Goal: Transaction & Acquisition: Purchase product/service

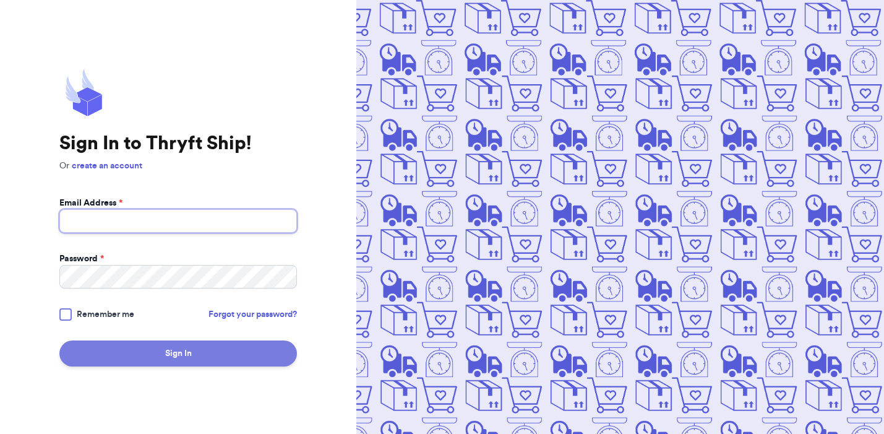
type input "[EMAIL_ADDRESS][DOMAIN_NAME]"
click at [182, 351] on button "Sign In" at bounding box center [178, 353] width 238 height 26
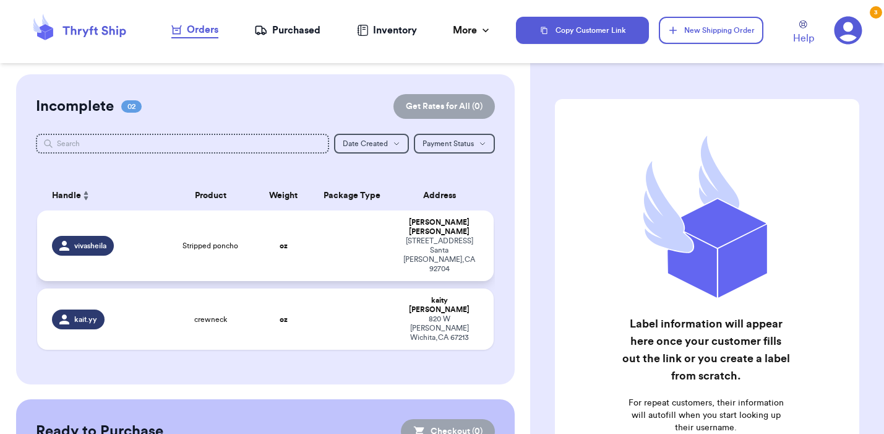
click at [168, 247] on td "Stripped poncho" at bounding box center [211, 245] width 92 height 71
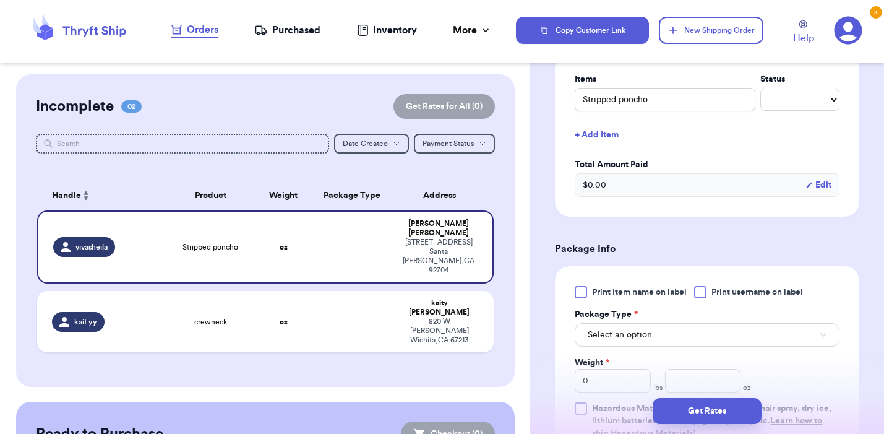
scroll to position [312, 0]
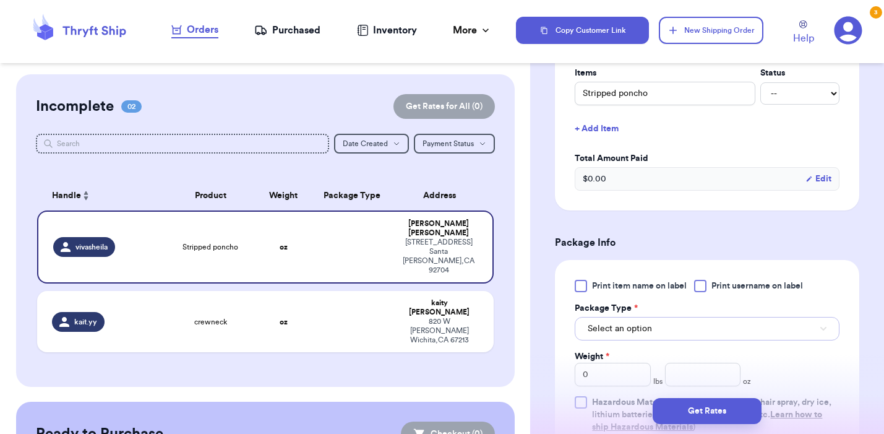
click at [626, 330] on span "Select an option" at bounding box center [620, 328] width 64 height 12
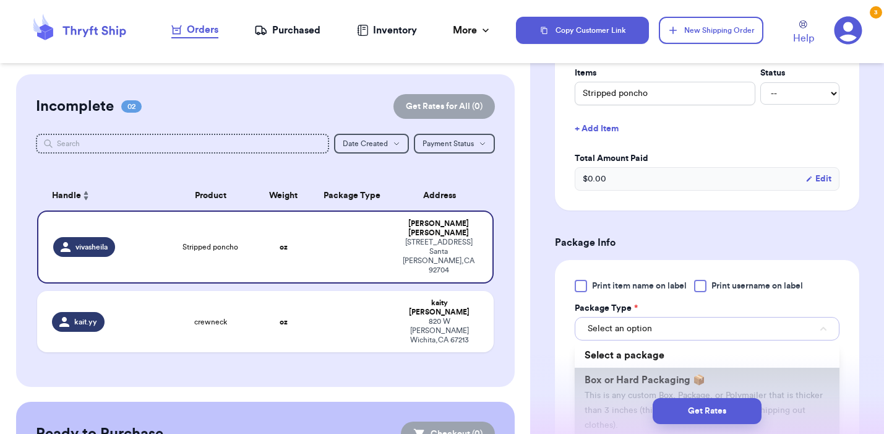
scroll to position [103, 0]
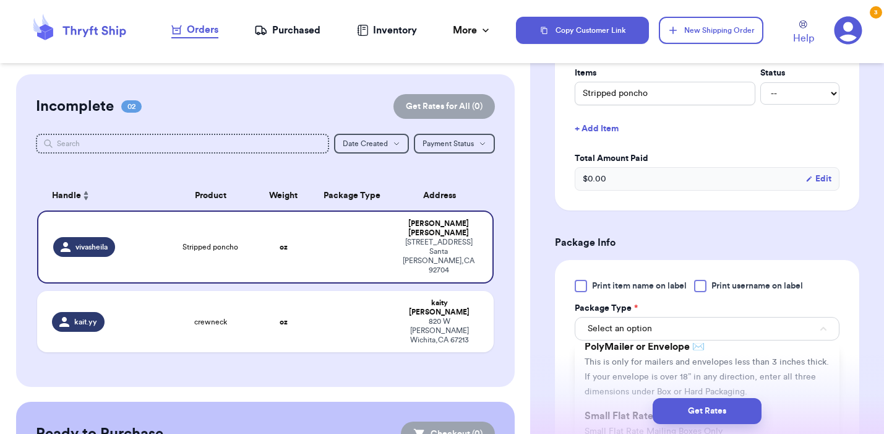
click at [628, 377] on span "This is only for mailers and envelopes less than 3 inches thick. If your envelo…" at bounding box center [707, 377] width 244 height 38
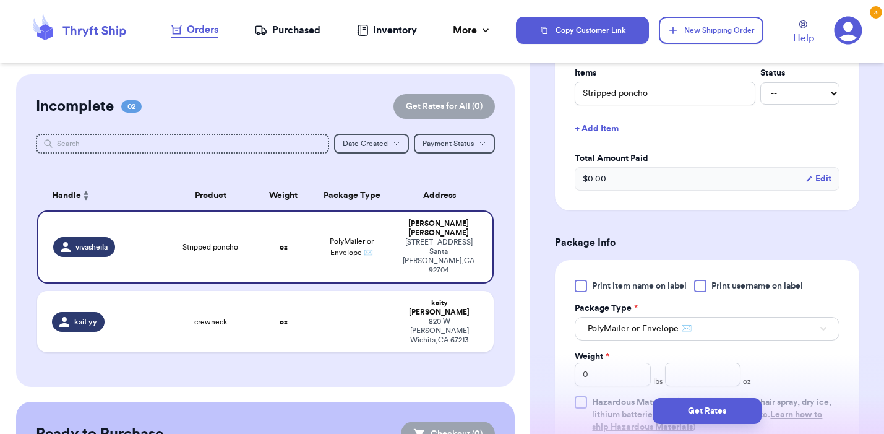
scroll to position [413, 0]
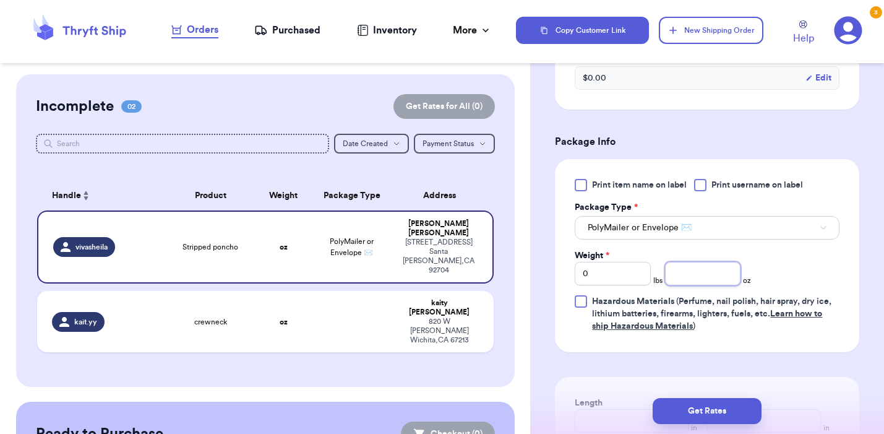
click at [714, 277] on input "number" at bounding box center [703, 274] width 76 height 24
type input "3"
click at [737, 404] on button "Get Rates" at bounding box center [707, 411] width 109 height 26
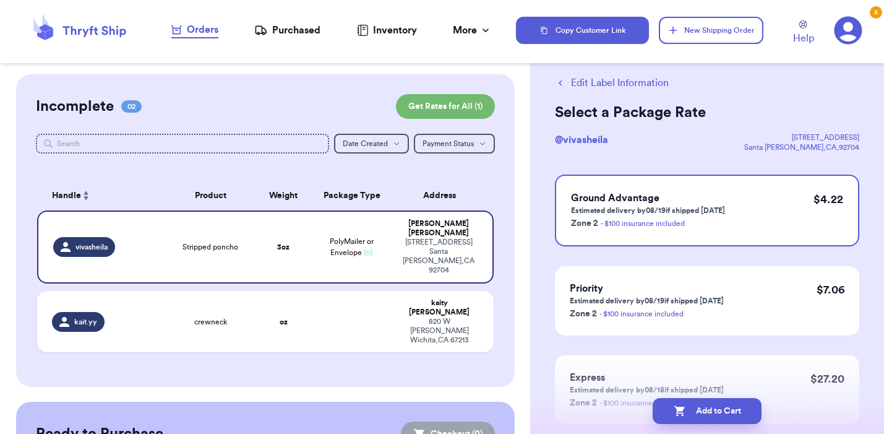
scroll to position [101, 0]
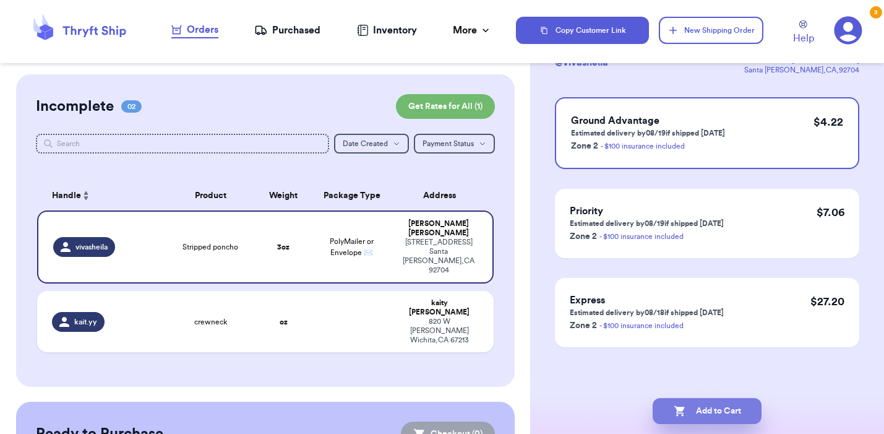
click at [720, 408] on button "Add to Cart" at bounding box center [707, 411] width 109 height 26
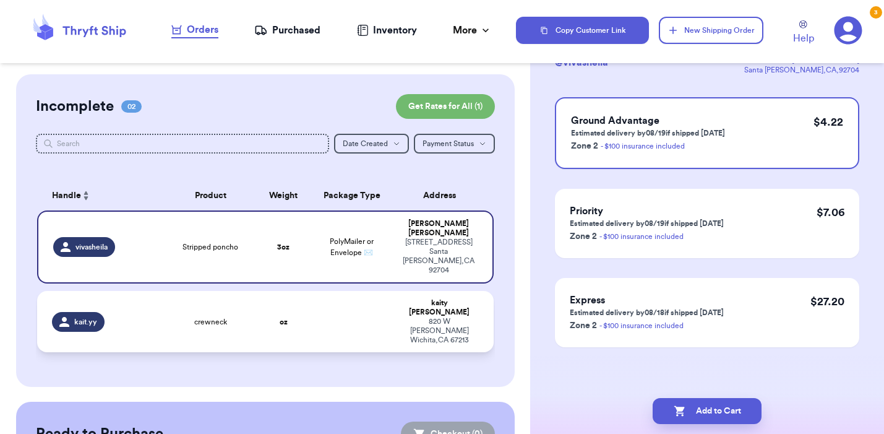
checkbox input "true"
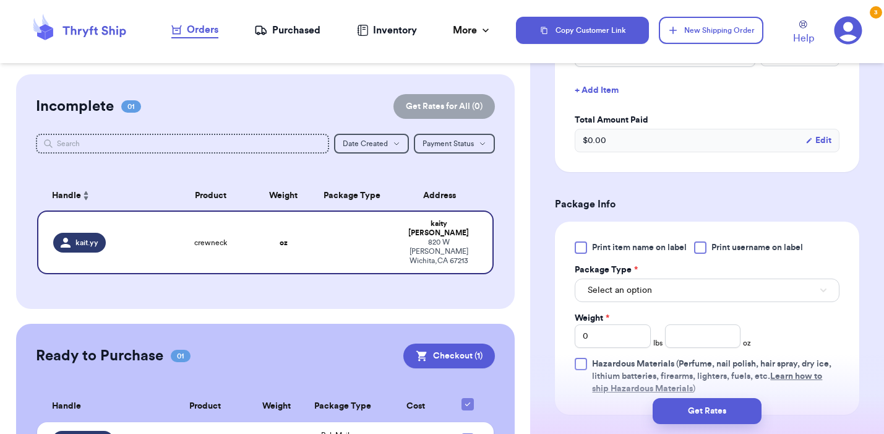
scroll to position [384, 0]
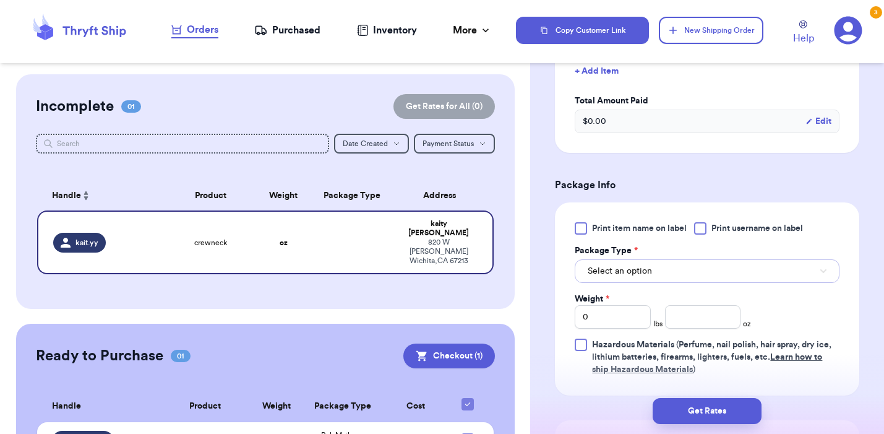
click at [674, 259] on button "Select an option" at bounding box center [707, 271] width 265 height 24
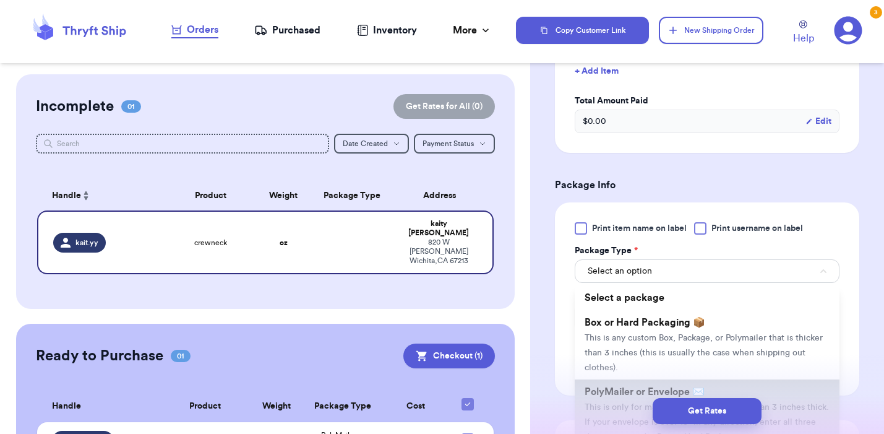
click at [646, 387] on span "PolyMailer or Envelope ✉️" at bounding box center [645, 392] width 120 height 10
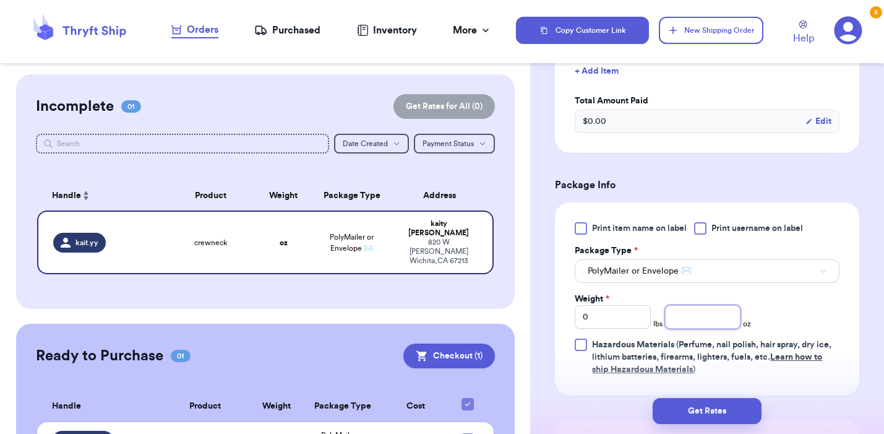
click at [692, 309] on input "number" at bounding box center [703, 317] width 76 height 24
type input "12"
click at [737, 409] on button "Get Rates" at bounding box center [707, 411] width 109 height 26
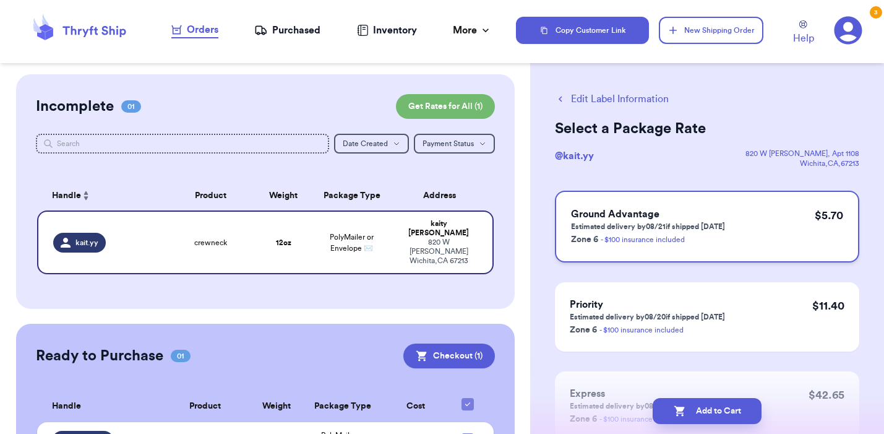
scroll to position [8, 0]
click at [779, 229] on div "Ground Advantage Estimated delivery by 08/21 if shipped [DATE] Zone 6 - $100 in…" at bounding box center [707, 226] width 304 height 72
click at [731, 415] on button "Add to Cart" at bounding box center [707, 411] width 109 height 26
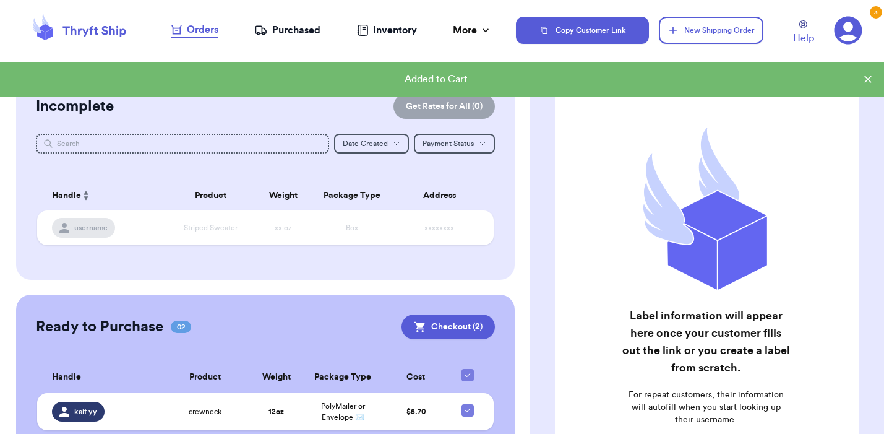
scroll to position [121, 0]
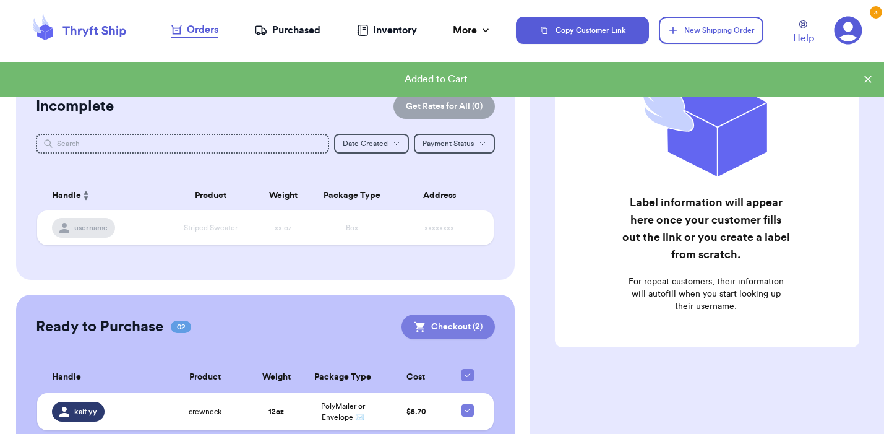
click at [473, 328] on button "Checkout ( 2 )" at bounding box center [447, 326] width 93 height 25
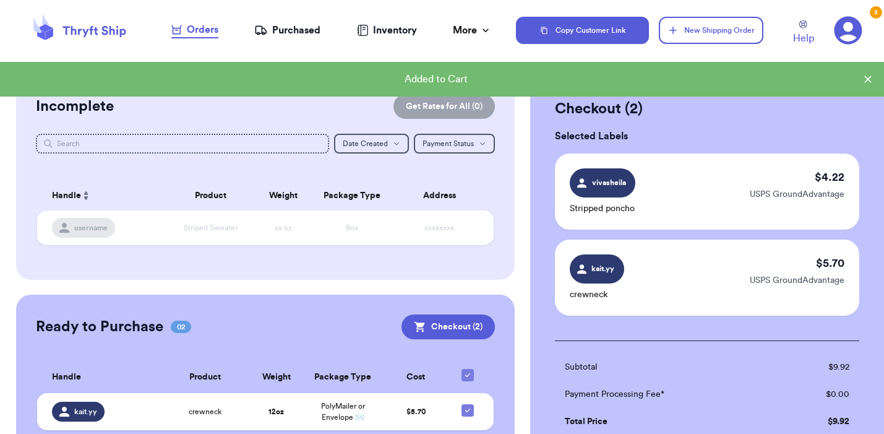
scroll to position [218, 0]
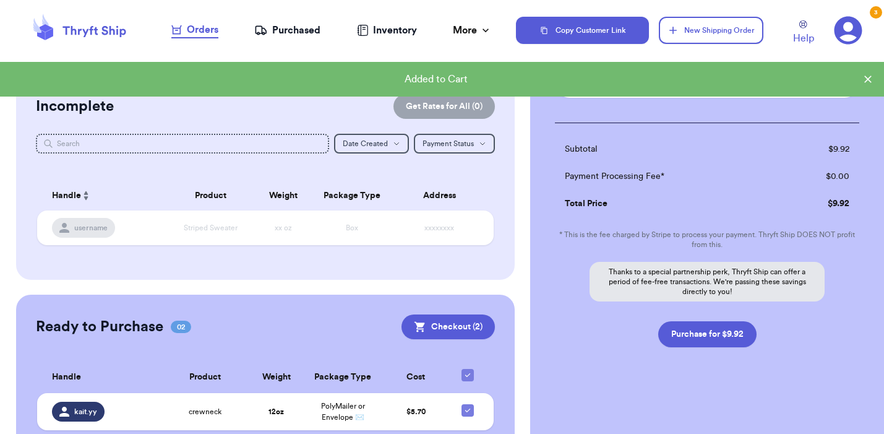
click at [731, 338] on button "Purchase for $9.92" at bounding box center [707, 334] width 98 height 26
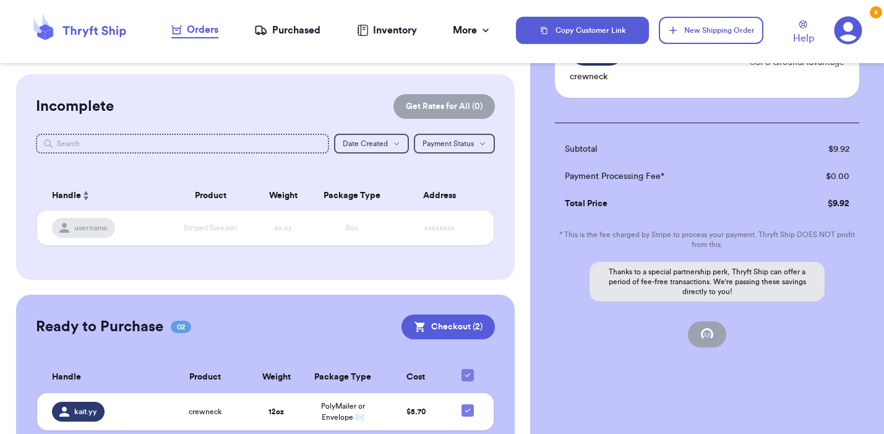
checkbox input "false"
checkbox input "true"
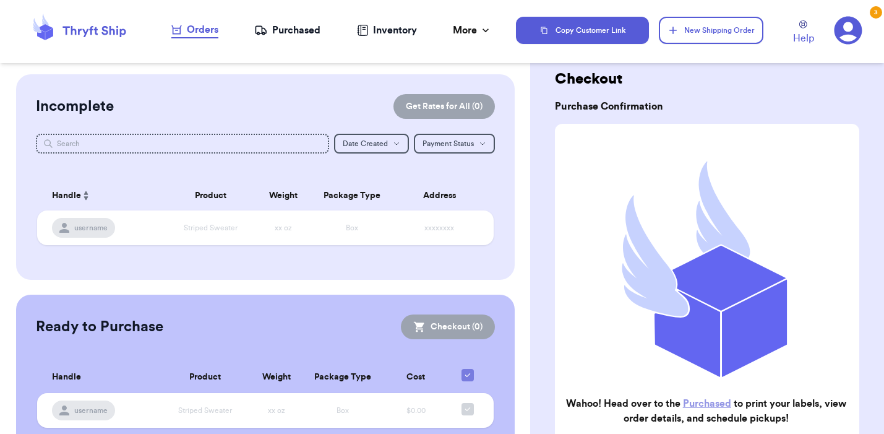
scroll to position [0, 0]
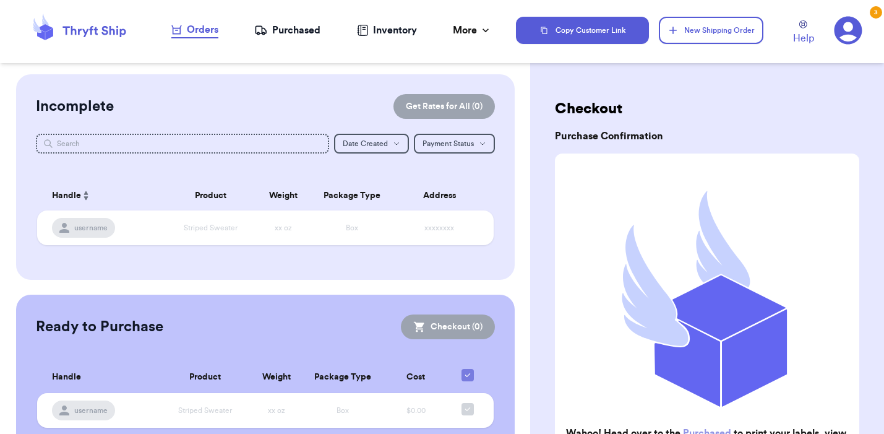
click at [300, 24] on div "Purchased" at bounding box center [287, 30] width 66 height 15
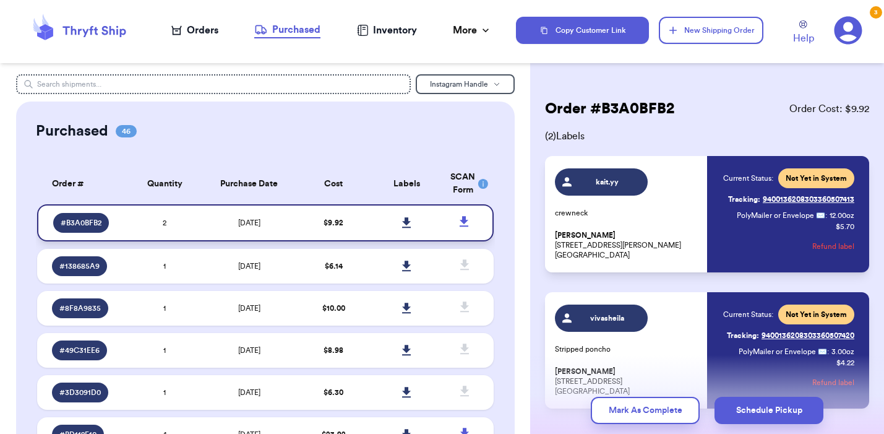
click at [402, 221] on icon at bounding box center [406, 222] width 9 height 11
click at [410, 221] on icon at bounding box center [406, 222] width 9 height 11
